Goal: Transaction & Acquisition: Purchase product/service

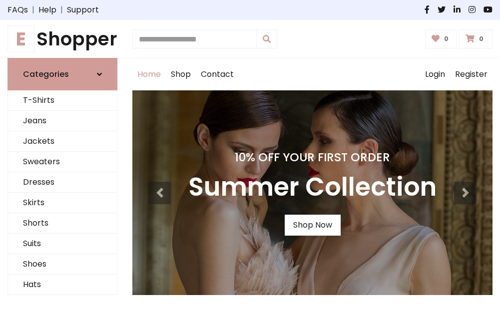
click at [250, 160] on h4 "10% Off Your First Order" at bounding box center [312, 157] width 248 height 14
click at [312, 225] on link "Shop Now" at bounding box center [313, 225] width 56 height 21
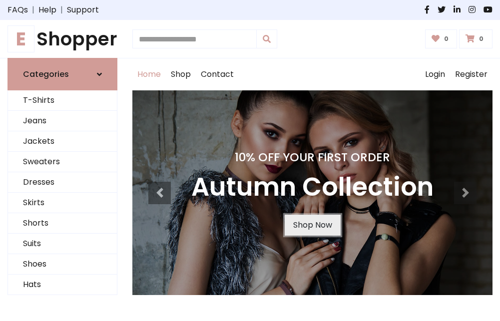
click at [312, 225] on link "Shop Now" at bounding box center [313, 225] width 56 height 21
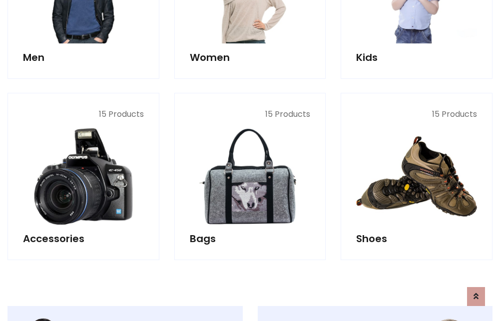
scroll to position [996, 0]
